Goal: Transaction & Acquisition: Purchase product/service

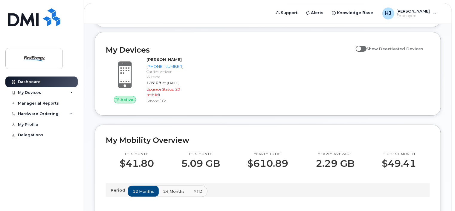
scroll to position [90, 0]
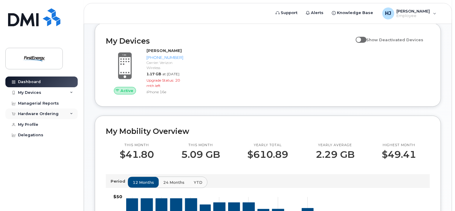
click at [70, 112] on icon at bounding box center [71, 113] width 3 height 3
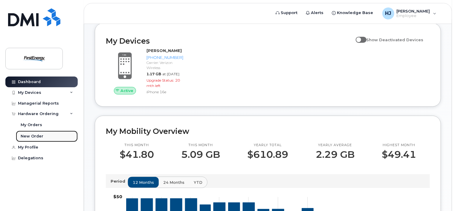
click at [35, 135] on div "New Order" at bounding box center [32, 136] width 23 height 5
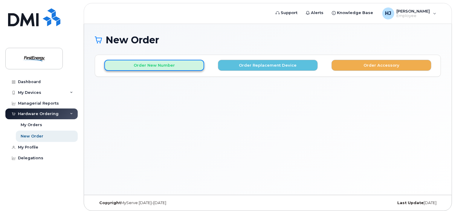
click at [149, 67] on button "Order New Number" at bounding box center [154, 65] width 100 height 11
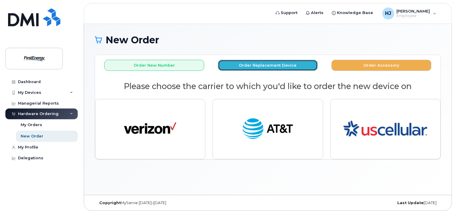
click at [274, 65] on button "Order Replacement Device" at bounding box center [268, 65] width 100 height 11
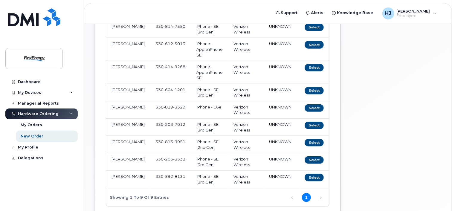
scroll to position [120, 0]
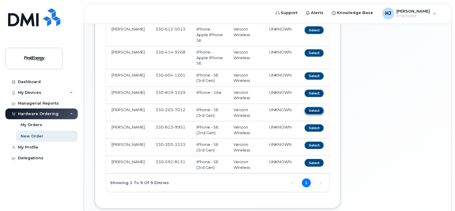
click at [316, 110] on button "Select" at bounding box center [313, 110] width 19 height 7
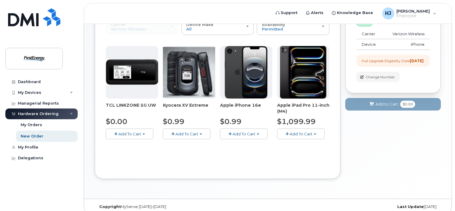
scroll to position [76, 0]
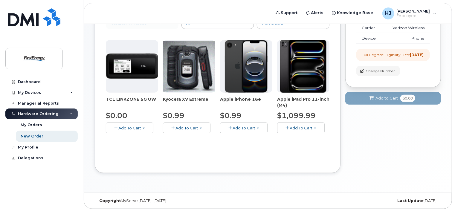
click at [259, 126] on button "Add To Cart" at bounding box center [244, 128] width 48 height 10
click at [257, 126] on button "Add To Cart" at bounding box center [244, 128] width 48 height 10
click at [253, 138] on link "$0.99 - 2 Year Upgrade" at bounding box center [250, 138] width 58 height 7
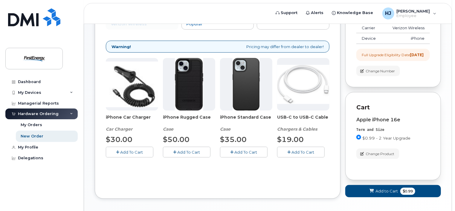
click at [183, 150] on span "Add To Cart" at bounding box center [188, 152] width 23 height 5
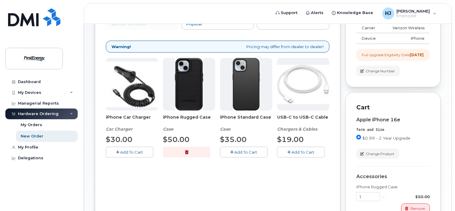
click at [131, 150] on span "Add To Cart" at bounding box center [131, 152] width 23 height 5
click at [303, 154] on span "Add To Cart" at bounding box center [303, 152] width 23 height 5
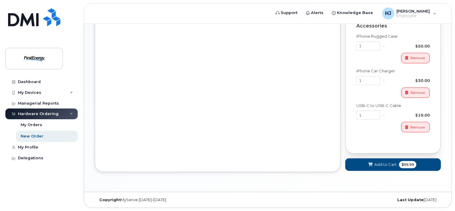
scroll to position [231, 0]
click at [392, 164] on span "Add to Cart" at bounding box center [385, 165] width 22 height 6
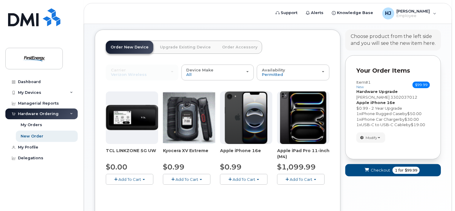
scroll to position [76, 0]
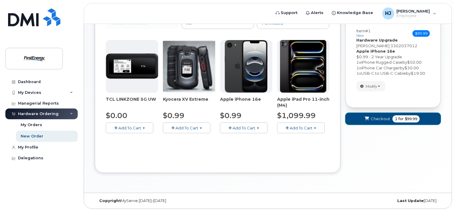
click at [382, 118] on span "Checkout" at bounding box center [379, 119] width 19 height 6
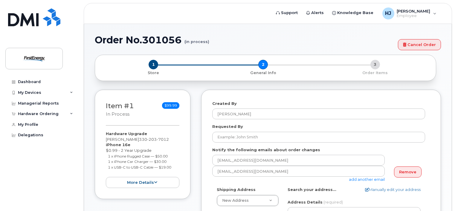
select select
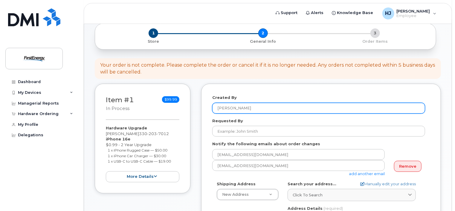
scroll to position [60, 0]
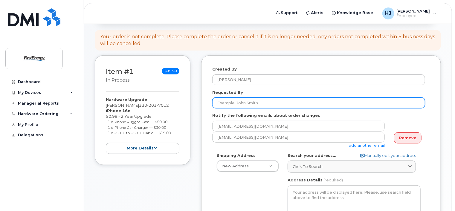
click at [275, 101] on input "Requested By" at bounding box center [318, 102] width 213 height 11
type input "H"
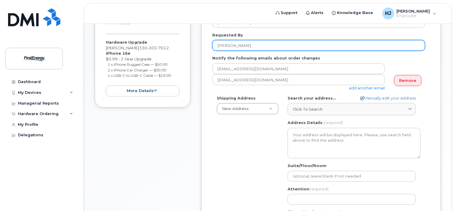
scroll to position [120, 0]
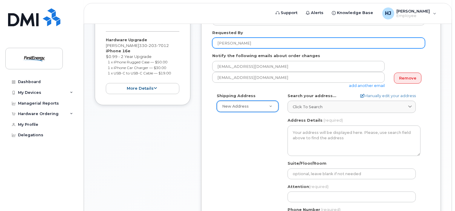
type input "[PERSON_NAME]"
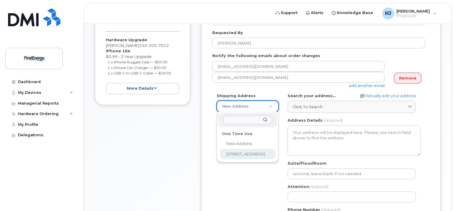
select select "1910 W Market St"
type textarea "1910 W Market St AKRON OH 44313-6938 UNITED STATES"
type input "Building 4"
type input "[PERSON_NAME]"
type input "3308193329"
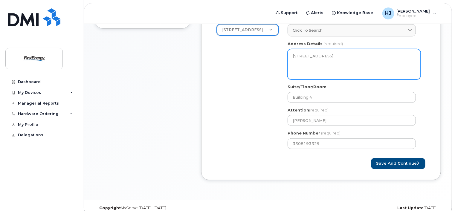
scroll to position [203, 0]
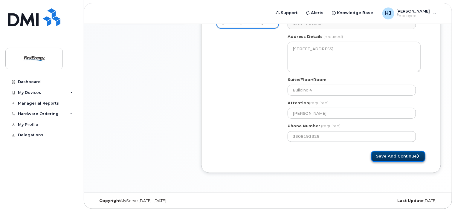
click at [403, 157] on button "Save and Continue" at bounding box center [398, 156] width 54 height 11
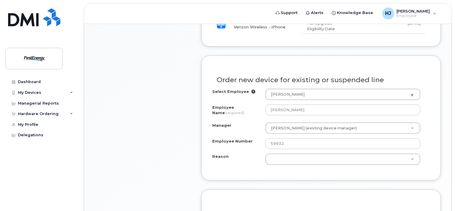
scroll to position [299, 0]
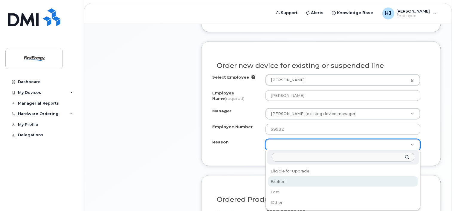
select select "broken"
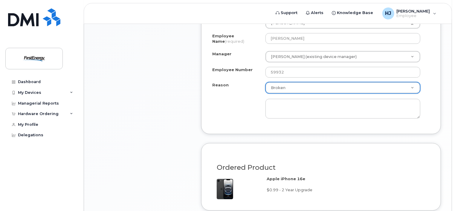
scroll to position [359, 0]
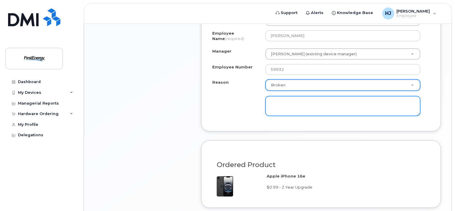
click at [321, 98] on textarea at bounding box center [342, 106] width 155 height 20
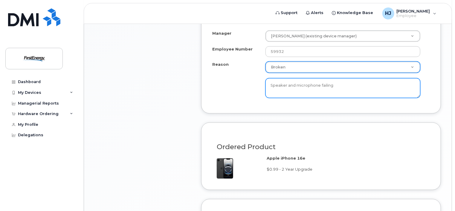
scroll to position [466, 0]
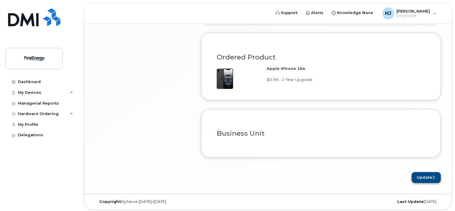
type textarea "Speaker and microphone failing"
click at [420, 172] on button "Update" at bounding box center [425, 177] width 29 height 11
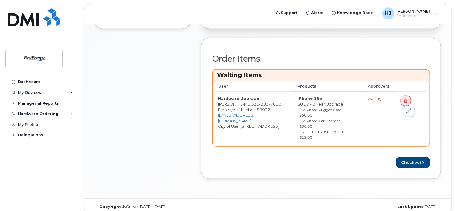
scroll to position [227, 0]
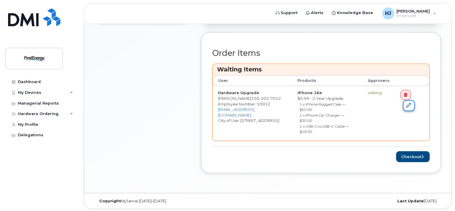
click at [410, 103] on icon at bounding box center [408, 105] width 5 height 5
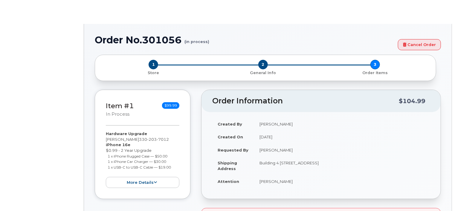
select select "2075534"
select select "broken"
type input "2075534"
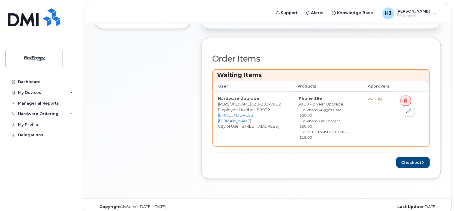
scroll to position [227, 0]
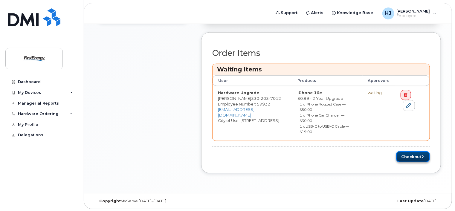
click at [409, 158] on button "Checkout" at bounding box center [413, 156] width 34 height 11
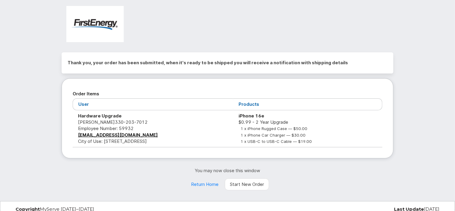
scroll to position [15, 0]
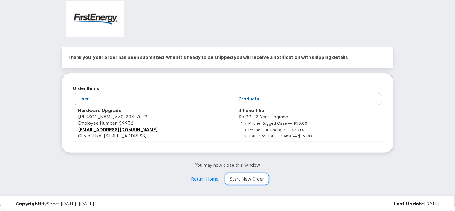
click at [257, 178] on link "Start New Order" at bounding box center [247, 179] width 44 height 12
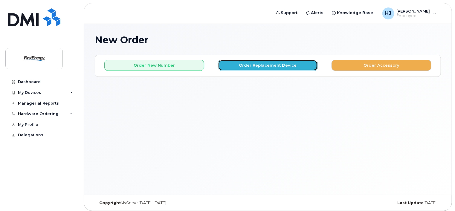
click at [289, 65] on button "Order Replacement Device" at bounding box center [268, 65] width 100 height 11
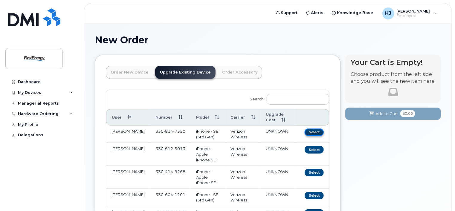
click at [314, 131] on button "Select" at bounding box center [313, 131] width 19 height 7
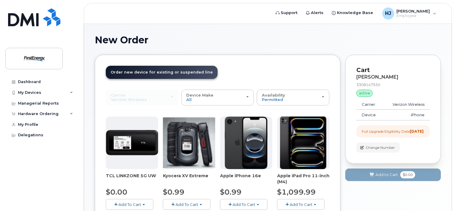
click at [245, 202] on span "Add To Cart" at bounding box center [243, 204] width 23 height 5
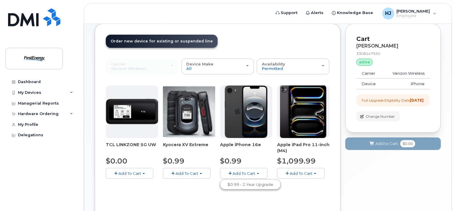
scroll to position [60, 0]
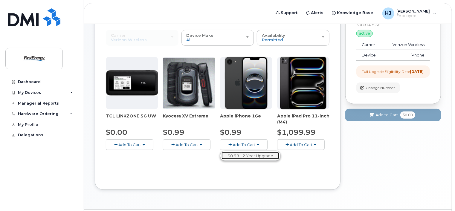
click at [246, 153] on link "$0.99 - 2 Year Upgrade" at bounding box center [250, 155] width 58 height 7
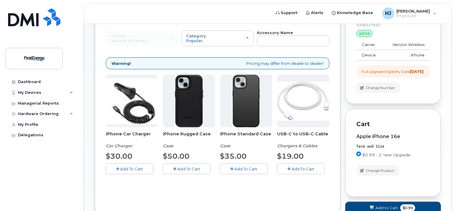
click at [139, 167] on span "Add To Cart" at bounding box center [131, 168] width 23 height 5
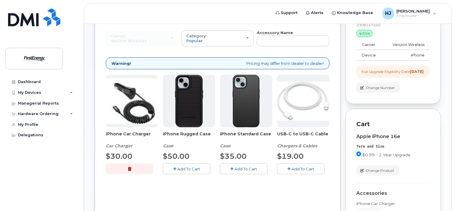
click at [192, 167] on span "Add To Cart" at bounding box center [188, 168] width 23 height 5
click at [301, 166] on span "Add To Cart" at bounding box center [303, 168] width 23 height 5
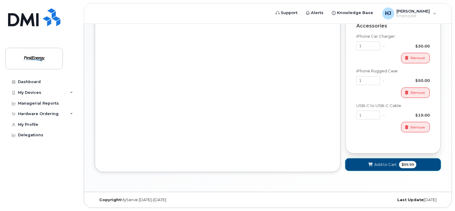
click at [391, 164] on span "Add to Cart" at bounding box center [385, 165] width 22 height 6
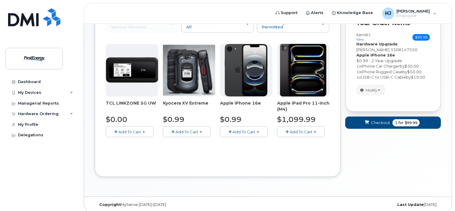
scroll to position [76, 0]
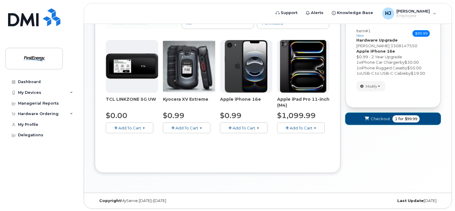
click at [378, 119] on span "Checkout" at bounding box center [379, 119] width 19 height 6
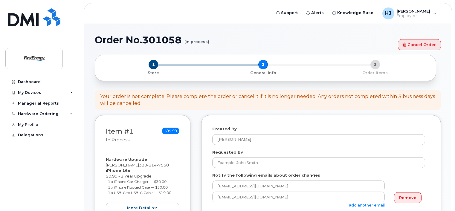
select select
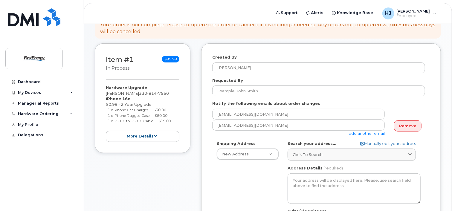
scroll to position [90, 0]
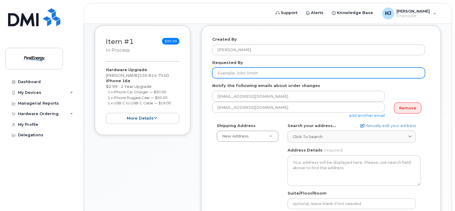
click at [320, 72] on input "Requested By" at bounding box center [318, 73] width 213 height 11
type input "A"
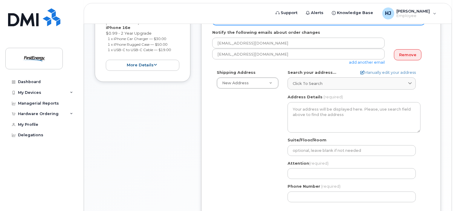
scroll to position [149, 0]
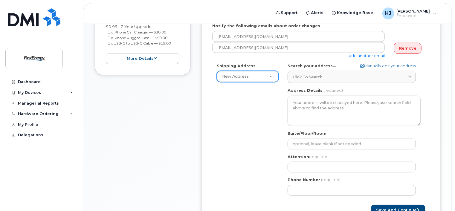
type input "[PERSON_NAME]"
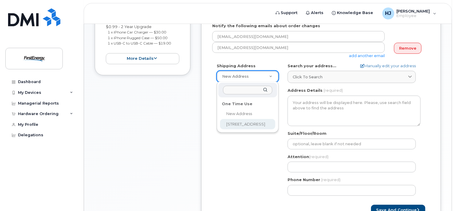
select select "1910 W Market St"
type textarea "1910 W Market St AKRON OH 44313-6938 UNITED STATES"
type input "Building 4"
type input "Jeffrey Hammer"
type input "3308193329"
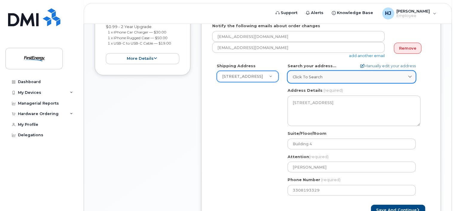
click at [393, 75] on div "Click to search" at bounding box center [352, 77] width 118 height 6
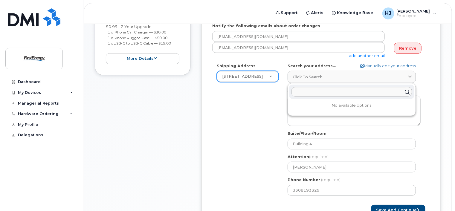
click at [267, 126] on div "Shipping Address 1910 W Market St New Address 1910 W Market St OH Akron Search …" at bounding box center [318, 131] width 213 height 137
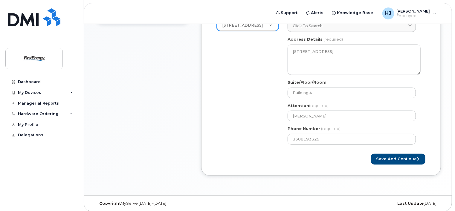
scroll to position [203, 0]
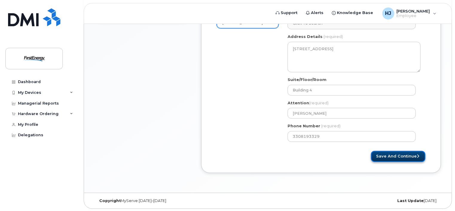
click at [406, 156] on button "Save and Continue" at bounding box center [398, 156] width 54 height 11
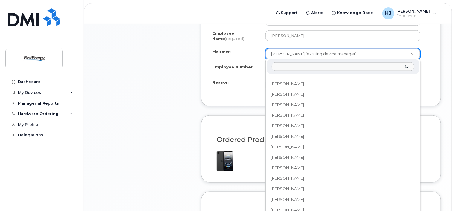
scroll to position [9600, 0]
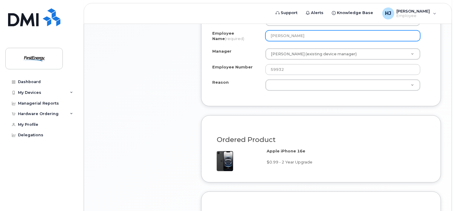
click at [312, 33] on input "Jeffrey M Hammer" at bounding box center [342, 35] width 155 height 11
click at [313, 34] on input "Jeffrey M Hammer" at bounding box center [342, 35] width 155 height 11
type input "[PERSON_NAME]"
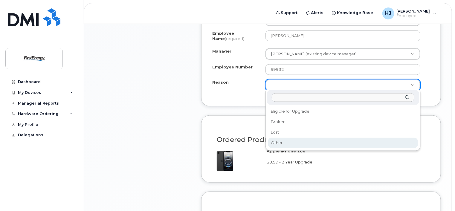
select select "other"
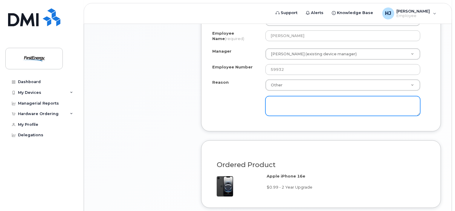
click at [323, 104] on textarea at bounding box center [342, 106] width 155 height 20
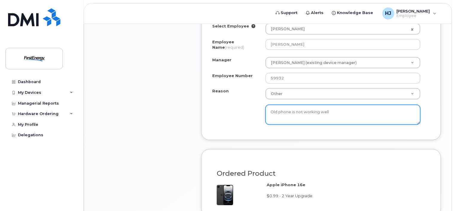
scroll to position [436, 0]
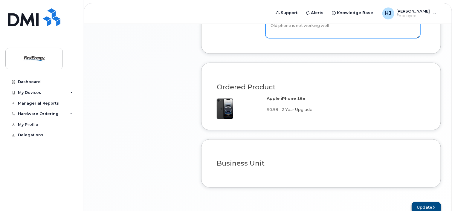
type textarea "Old phone is not working well"
click at [426, 206] on button "Update" at bounding box center [425, 207] width 29 height 11
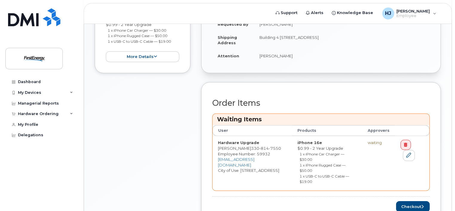
scroll to position [179, 0]
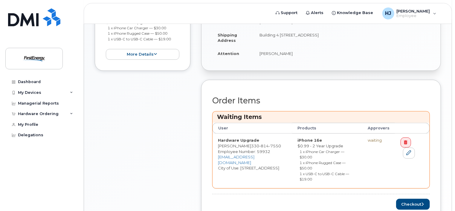
click at [271, 148] on td "Hardware Upgrade [PERSON_NAME] [PHONE_NUMBER] Employee Number: 59932 [EMAIL_ADD…" at bounding box center [251, 161] width 79 height 55
click at [407, 151] on icon at bounding box center [408, 152] width 5 height 5
click at [270, 150] on td "Hardware Upgrade [PERSON_NAME] [PHONE_NUMBER] Employee Number: 59932 [EMAIL_ADD…" at bounding box center [251, 161] width 79 height 55
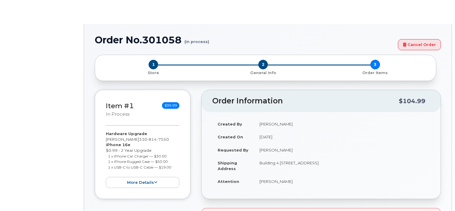
select select "2075534"
select select "other"
type input "2075534"
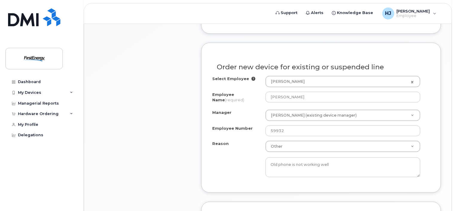
scroll to position [299, 0]
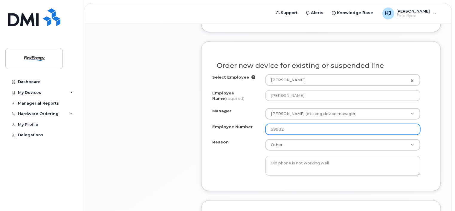
click at [286, 128] on input "59932" at bounding box center [342, 129] width 155 height 11
type input "5"
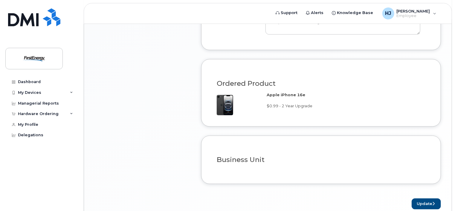
scroll to position [448, 0]
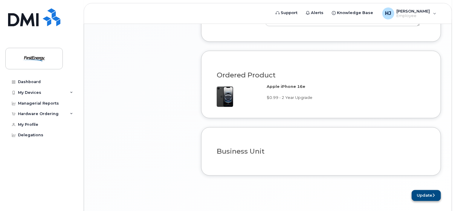
type input "45037"
click at [424, 193] on button "Update" at bounding box center [425, 195] width 29 height 11
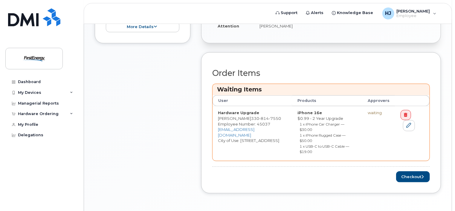
scroll to position [209, 0]
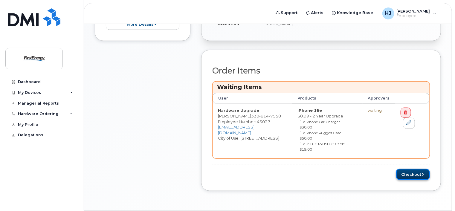
click at [414, 174] on button "Checkout" at bounding box center [413, 174] width 34 height 11
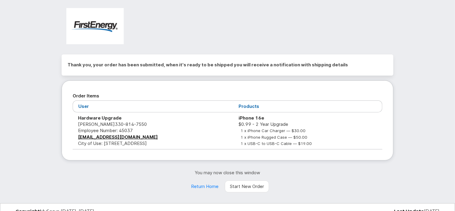
scroll to position [15, 0]
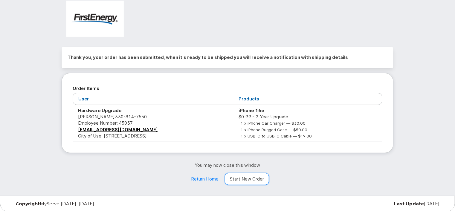
click at [246, 179] on link "Start New Order" at bounding box center [247, 179] width 44 height 12
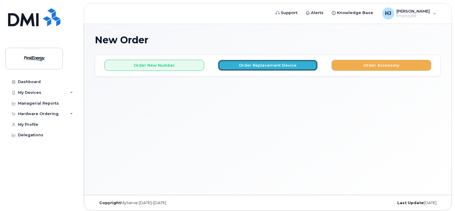
click at [275, 65] on button "Order Replacement Device" at bounding box center [268, 65] width 100 height 11
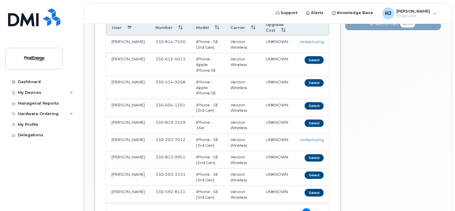
scroll to position [120, 0]
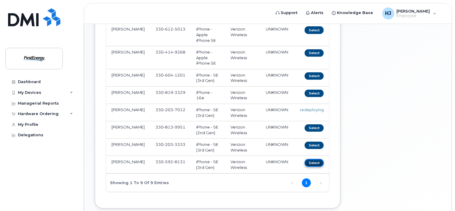
click at [314, 161] on button "Select" at bounding box center [313, 162] width 19 height 7
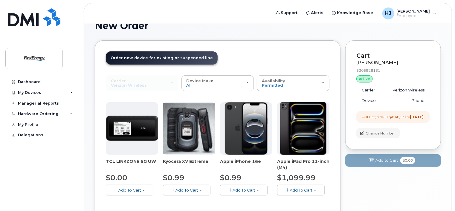
scroll to position [76, 0]
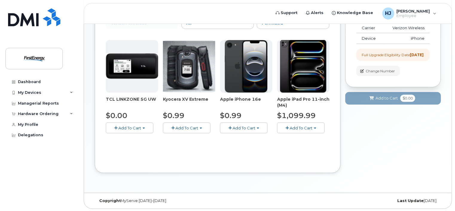
click at [253, 127] on span "Add To Cart" at bounding box center [243, 127] width 23 height 5
click at [255, 139] on link "$0.99 - 2 Year Upgrade" at bounding box center [250, 138] width 58 height 7
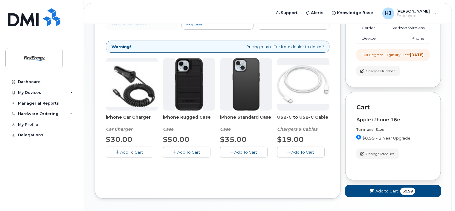
click at [134, 150] on span "Add To Cart" at bounding box center [131, 152] width 23 height 5
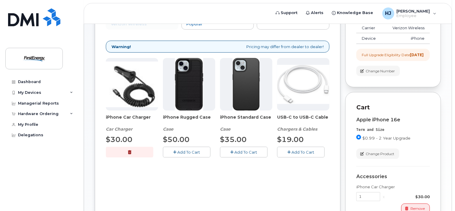
click at [191, 152] on span "Add To Cart" at bounding box center [188, 152] width 23 height 5
click at [295, 151] on span "Add To Cart" at bounding box center [303, 152] width 23 height 5
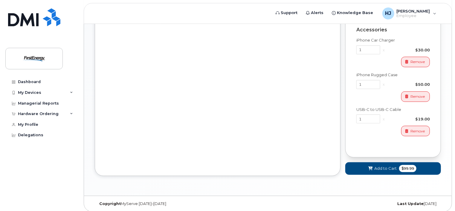
scroll to position [231, 0]
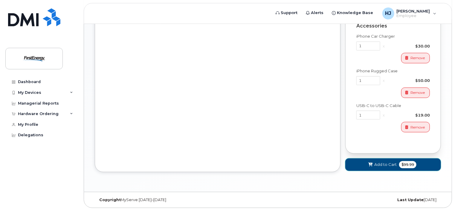
click at [387, 165] on span "Add to Cart" at bounding box center [385, 165] width 22 height 6
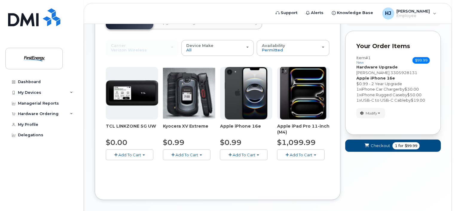
scroll to position [0, 0]
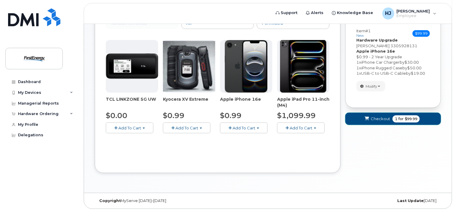
click at [382, 119] on span "Checkout" at bounding box center [379, 119] width 19 height 6
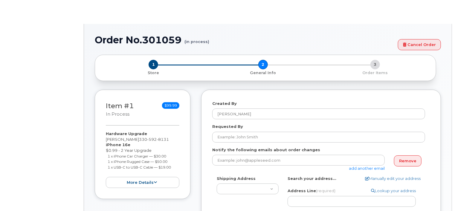
select select
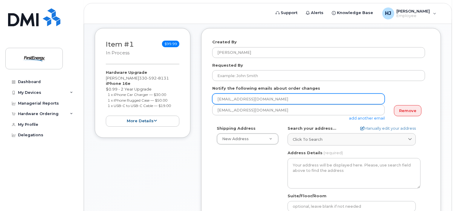
scroll to position [90, 0]
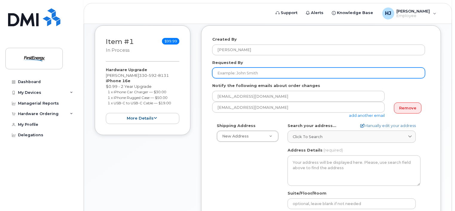
click at [284, 73] on input "Requested By" at bounding box center [318, 73] width 213 height 11
type input "S"
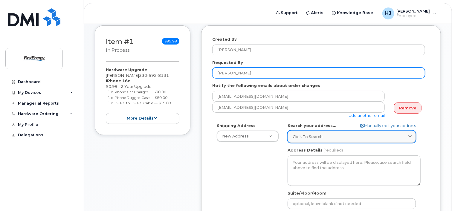
type input "Gorman, Stephen"
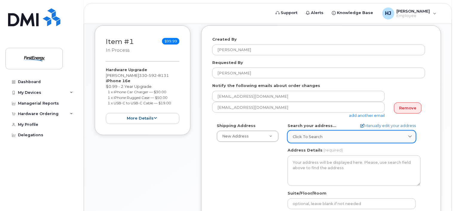
click at [321, 134] on span "Click to search" at bounding box center [308, 137] width 30 height 6
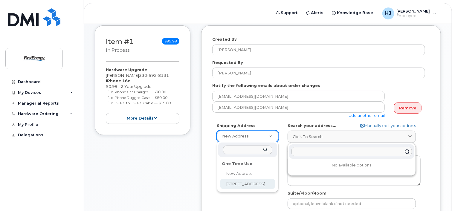
select select "1910 W Market St"
type textarea "1910 W Market St AKRON OH 44313-6938 UNITED STATES"
type input "Building 4"
type input "[PERSON_NAME]"
type input "3308193329"
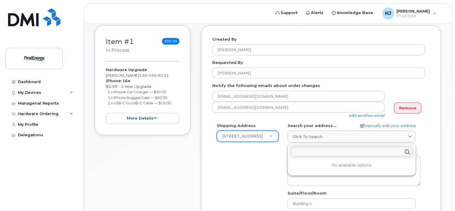
click at [277, 173] on div "Shipping Address 1910 W Market St New Address 1910 W Market St OH Akron Search …" at bounding box center [318, 191] width 213 height 137
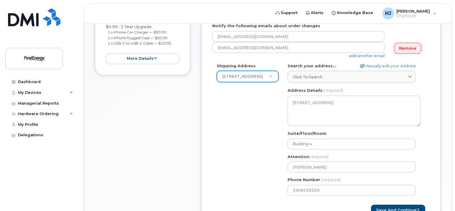
scroll to position [179, 0]
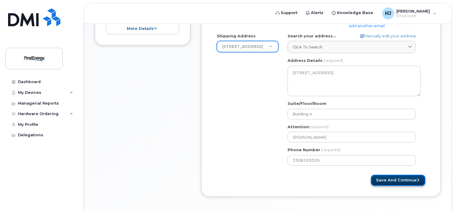
click at [402, 181] on button "Save and Continue" at bounding box center [398, 180] width 54 height 11
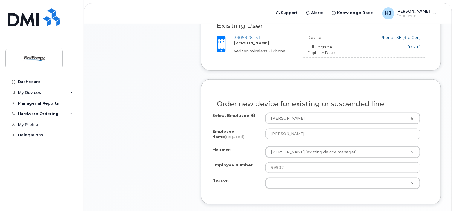
scroll to position [269, 0]
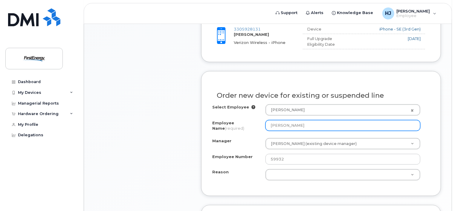
click at [312, 123] on input "[PERSON_NAME]" at bounding box center [342, 125] width 155 height 11
type input "J"
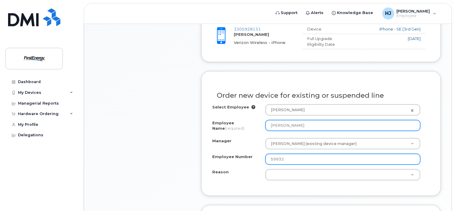
type input "Stephen M Gorman"
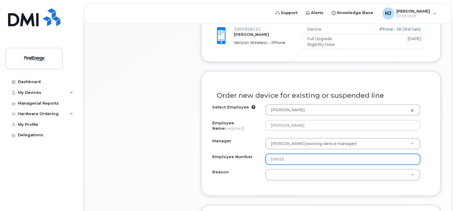
click at [284, 157] on input "59932" at bounding box center [342, 159] width 155 height 11
type input "5"
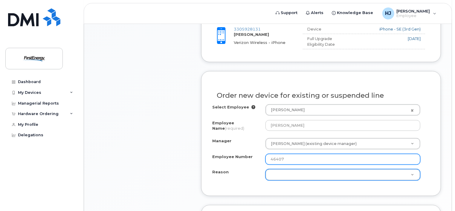
type input "46407"
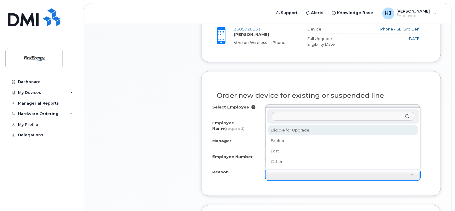
select select "eligible_for_upgrade"
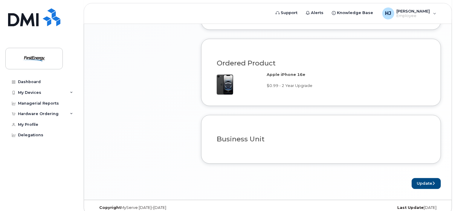
scroll to position [441, 0]
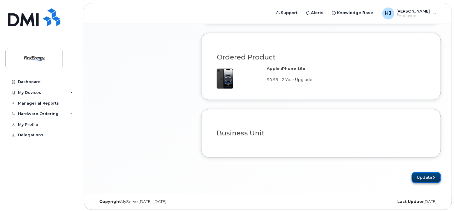
click at [425, 175] on button "Update" at bounding box center [425, 177] width 29 height 11
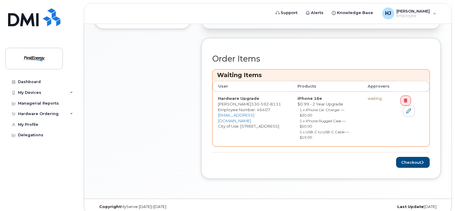
scroll to position [227, 0]
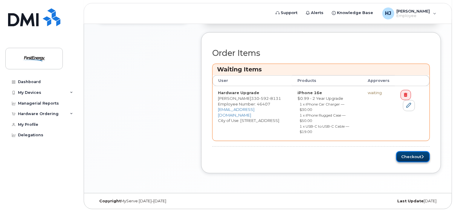
click at [417, 156] on button "Checkout" at bounding box center [413, 156] width 34 height 11
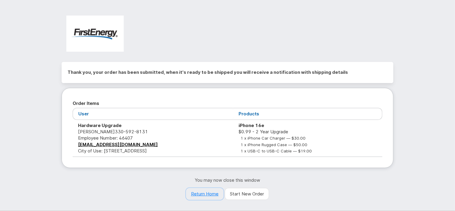
click at [209, 193] on link "Return Home" at bounding box center [205, 194] width 38 height 12
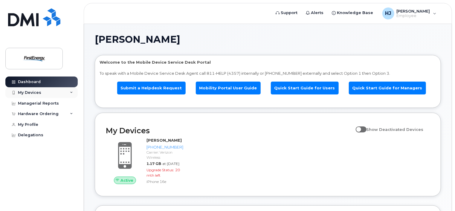
click at [33, 93] on div "My Devices" at bounding box center [29, 92] width 23 height 5
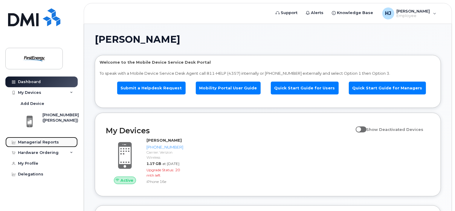
click at [39, 143] on div "Managerial Reports" at bounding box center [38, 142] width 41 height 5
click at [41, 154] on div "Hardware Ordering" at bounding box center [38, 152] width 41 height 5
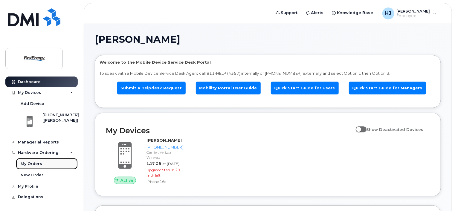
click at [34, 163] on div "My Orders" at bounding box center [32, 163] width 22 height 5
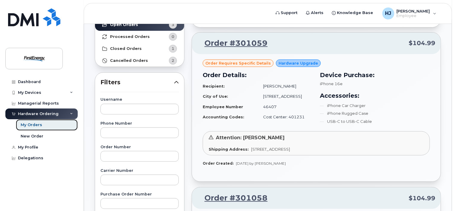
scroll to position [60, 0]
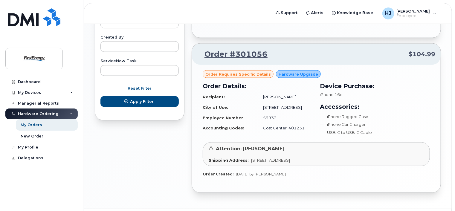
scroll to position [359, 0]
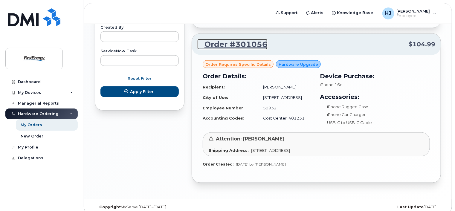
click at [222, 42] on link "Order #301056" at bounding box center [232, 44] width 70 height 11
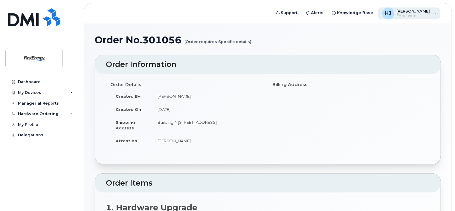
click at [432, 13] on div "[PERSON_NAME] [PERSON_NAME] Employee" at bounding box center [409, 13] width 62 height 12
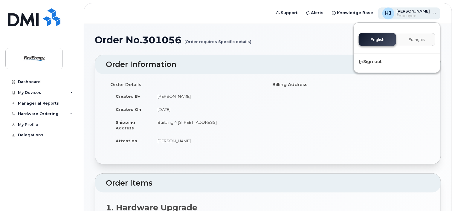
click at [431, 13] on div "[PERSON_NAME] [PERSON_NAME] Employee" at bounding box center [409, 13] width 62 height 12
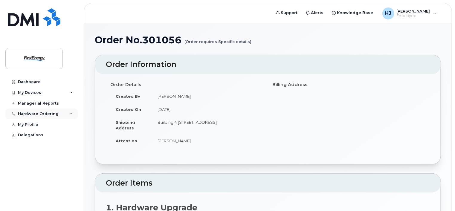
click at [37, 113] on div "Hardware Ordering" at bounding box center [38, 113] width 41 height 5
click at [206, 41] on small "(Order requires Specific details)" at bounding box center [217, 39] width 67 height 9
click at [160, 39] on h1 "Order No.301056 (Order requires Specific details)" at bounding box center [268, 40] width 346 height 10
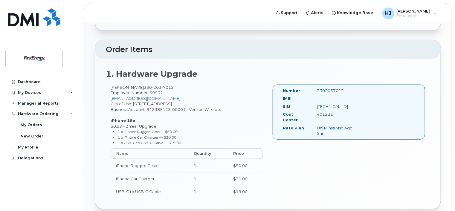
scroll to position [170, 0]
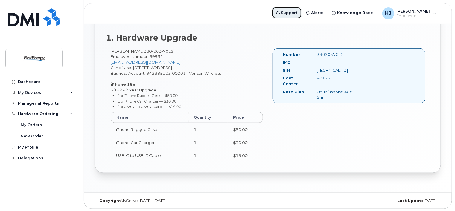
click at [292, 12] on span "Support" at bounding box center [289, 13] width 17 height 6
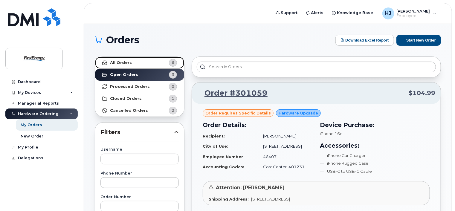
click at [128, 61] on strong "All Orders" at bounding box center [121, 62] width 22 height 5
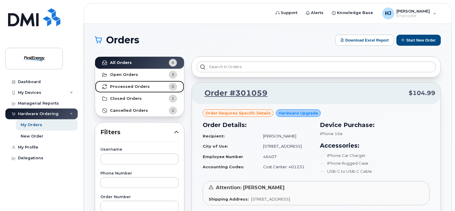
click at [127, 86] on strong "Processed Orders" at bounding box center [130, 86] width 40 height 5
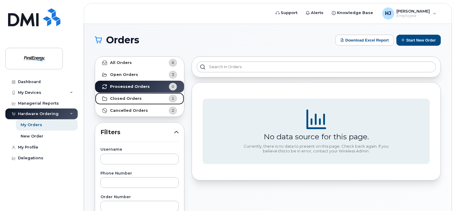
click at [125, 97] on strong "Closed Orders" at bounding box center [126, 98] width 32 height 5
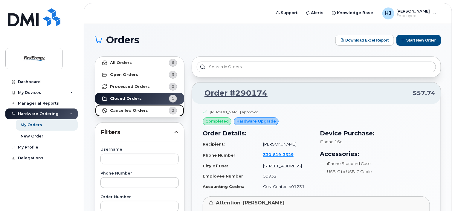
click at [123, 108] on strong "Cancelled Orders" at bounding box center [129, 110] width 38 height 5
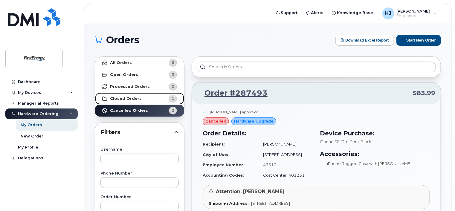
click at [123, 96] on strong "Closed Orders" at bounding box center [126, 98] width 32 height 5
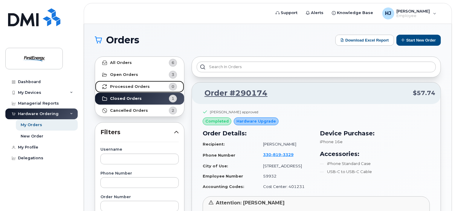
click at [134, 86] on strong "Processed Orders" at bounding box center [130, 86] width 40 height 5
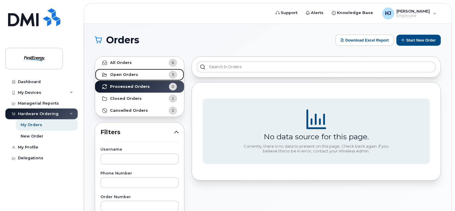
click at [139, 75] on link "Open Orders 3" at bounding box center [139, 75] width 89 height 12
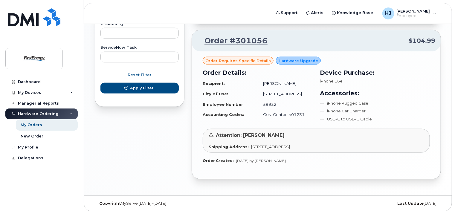
scroll to position [365, 0]
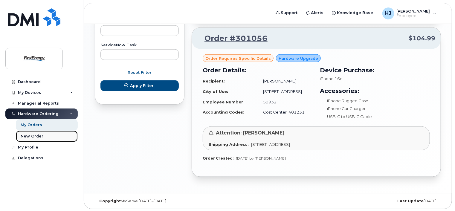
click at [33, 136] on div "New Order" at bounding box center [32, 136] width 23 height 5
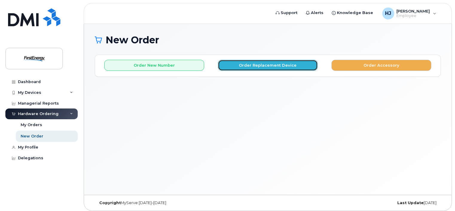
click at [276, 64] on button "Order Replacement Device" at bounding box center [268, 65] width 100 height 11
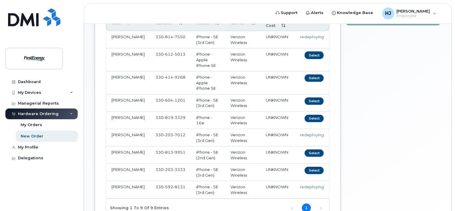
scroll to position [120, 0]
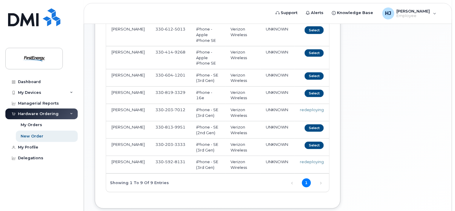
click at [316, 111] on div "redeploying" at bounding box center [312, 110] width 24 height 6
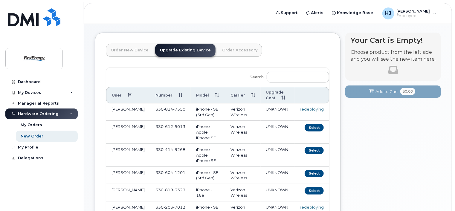
scroll to position [0, 0]
